Goal: Navigation & Orientation: Find specific page/section

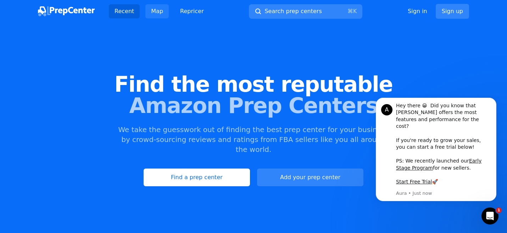
click at [159, 10] on link "Map" at bounding box center [156, 11] width 23 height 14
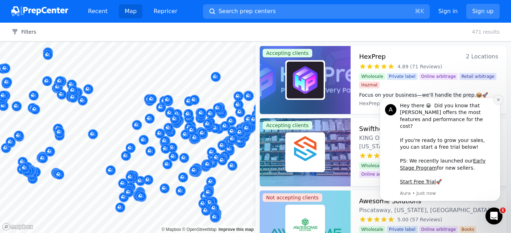
click at [497, 102] on icon "Dismiss notification" at bounding box center [498, 100] width 4 height 4
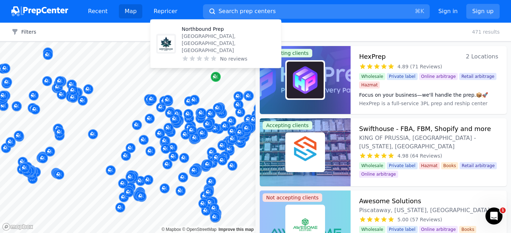
click at [217, 78] on icon "Map marker" at bounding box center [216, 77] width 6 height 5
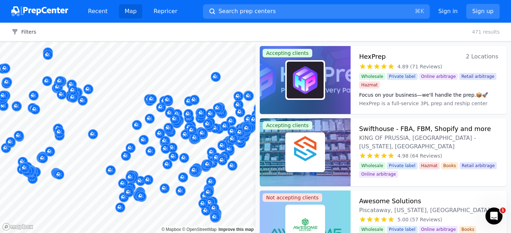
click at [169, 99] on div at bounding box center [161, 100] width 136 height 6
click at [167, 101] on div at bounding box center [161, 100] width 136 height 6
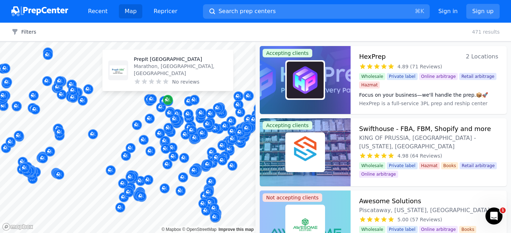
click at [169, 104] on icon "Map marker" at bounding box center [168, 99] width 6 height 7
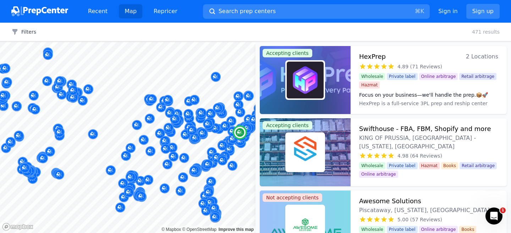
click at [396, 129] on h3 "Swifthouse - FBA, FBM, Shopify and more" at bounding box center [425, 129] width 132 height 10
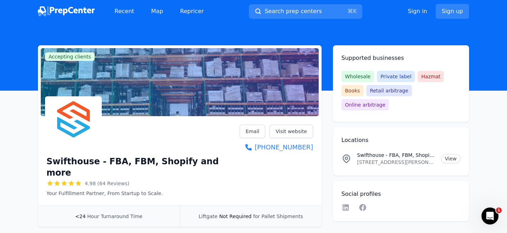
click at [62, 5] on div "Recent Map Repricer" at bounding box center [124, 11] width 172 height 14
click at [62, 9] on img at bounding box center [66, 11] width 57 height 10
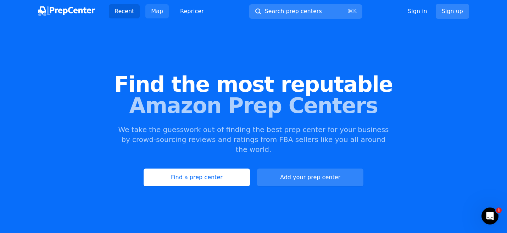
click at [157, 13] on link "Map" at bounding box center [156, 11] width 23 height 14
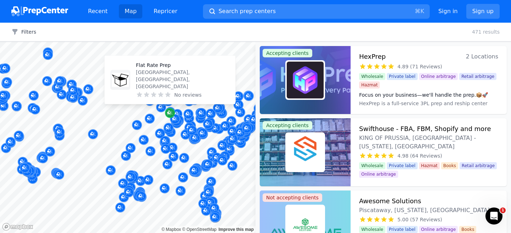
click at [168, 113] on icon "Map marker" at bounding box center [169, 113] width 4 height 4
